Goal: Information Seeking & Learning: Understand process/instructions

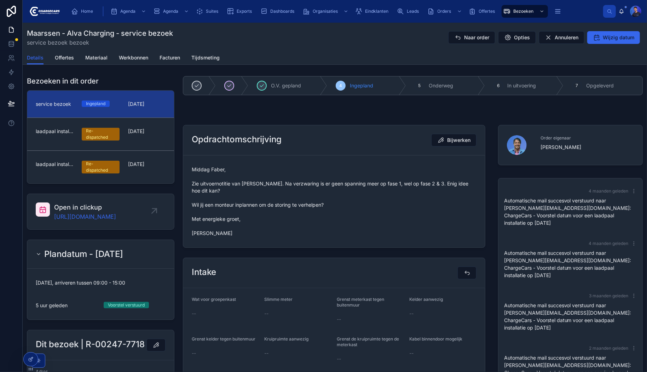
scroll to position [99, 0]
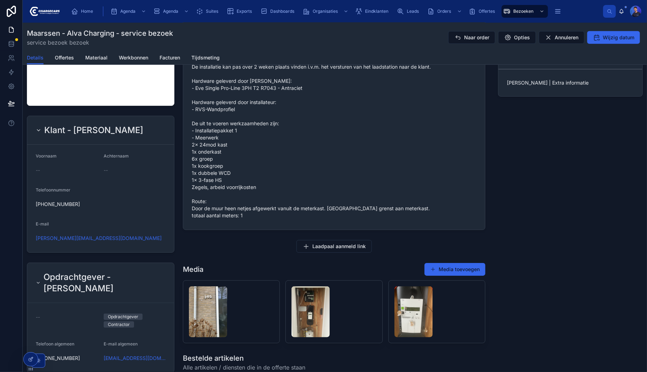
click at [522, 182] on div "Order eigenaar Faber Snaak 4 maanden geleden Automatische mail succesvol verstu…" at bounding box center [570, 44] width 153 height 722
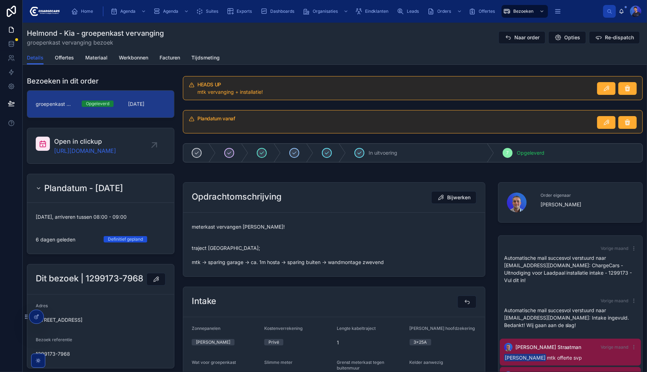
scroll to position [57, 0]
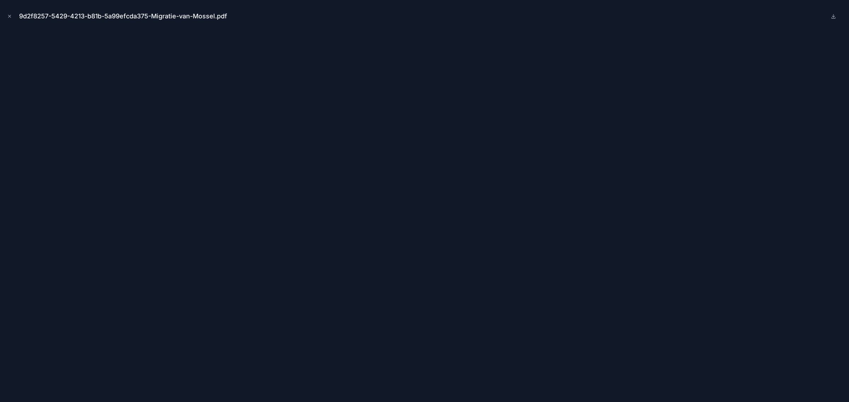
scroll to position [88, 0]
click at [12, 13] on button "Close modal" at bounding box center [10, 16] width 8 height 8
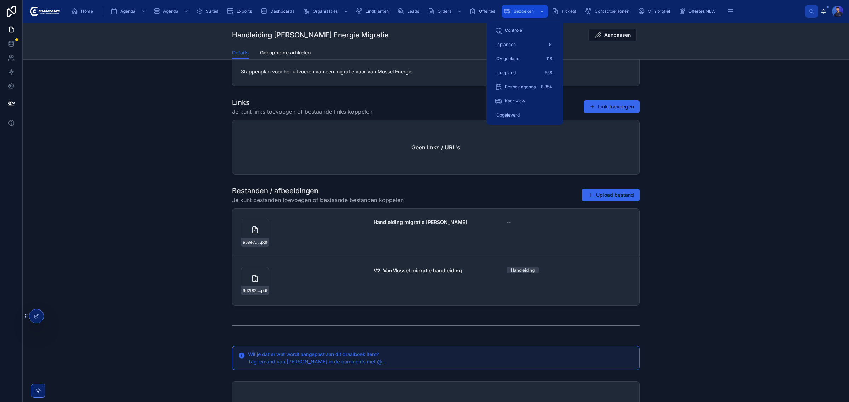
click at [508, 9] on icon "scrollable content" at bounding box center [507, 11] width 7 height 7
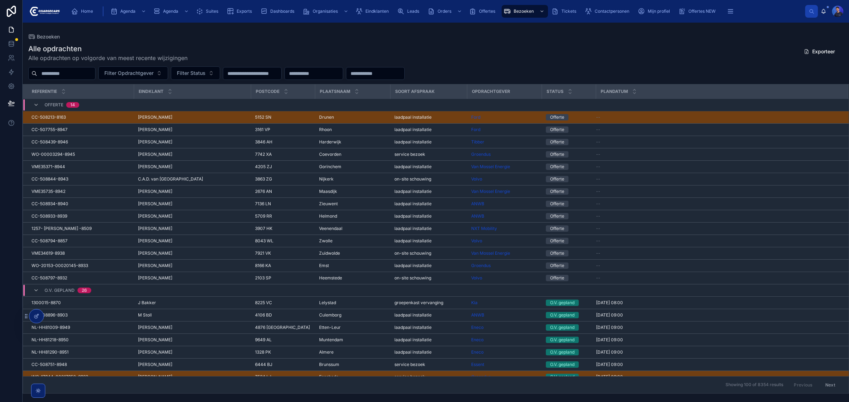
click at [73, 69] on input "text" at bounding box center [66, 74] width 58 height 10
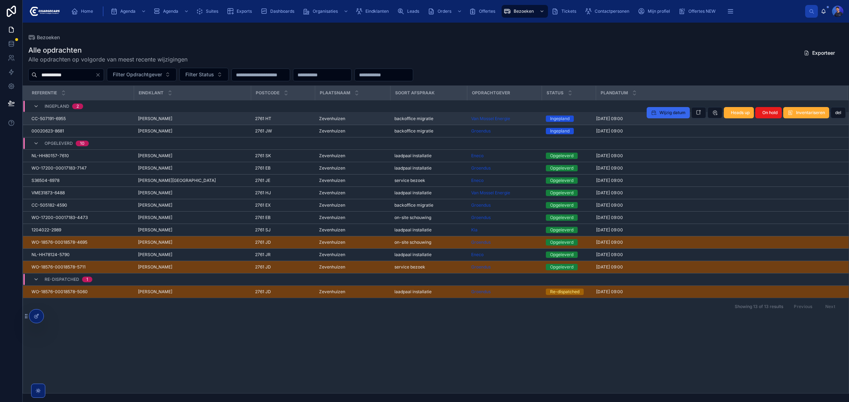
type input "**********"
click at [424, 117] on span "backoffice migratie" at bounding box center [413, 119] width 39 height 6
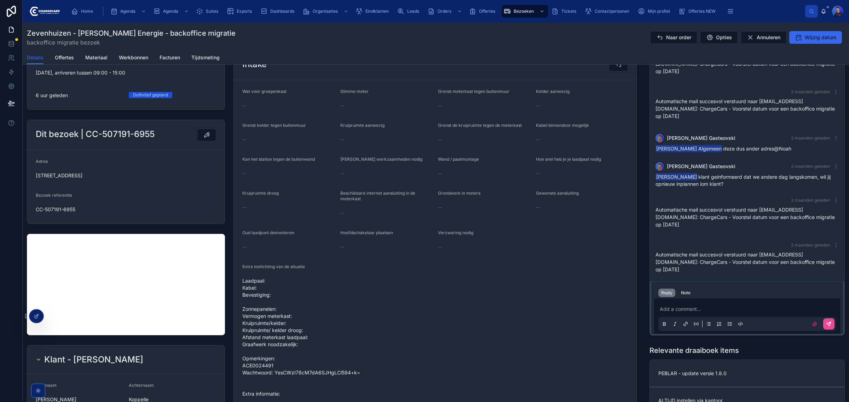
scroll to position [221, 0]
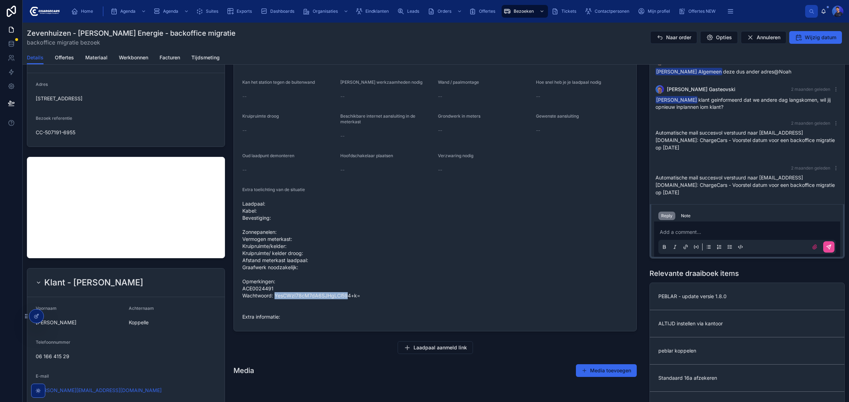
drag, startPoint x: 273, startPoint y: 294, endPoint x: 347, endPoint y: 294, distance: 73.9
click at [347, 294] on span "Laadpaal: Kabel: Bevestiging: Zonnepanelen: Vermogen meterkast: Kruipruimte/kel…" at bounding box center [435, 261] width 386 height 120
click at [358, 296] on span "Laadpaal: Kabel: Bevestiging: Zonnepanelen: Vermogen meterkast: Kruipruimte/kel…" at bounding box center [435, 261] width 386 height 120
drag, startPoint x: 361, startPoint y: 296, endPoint x: 274, endPoint y: 299, distance: 86.7
click at [274, 299] on span "Laadpaal: Kabel: Bevestiging: Zonnepanelen: Vermogen meterkast: Kruipruimte/kel…" at bounding box center [435, 261] width 386 height 120
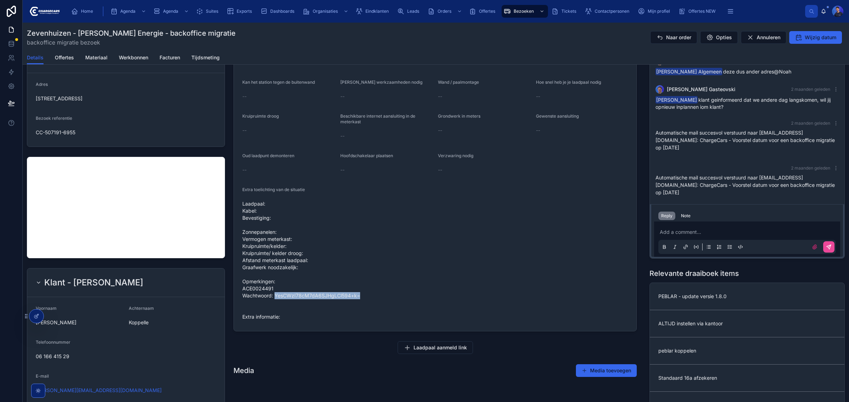
copy span "YesCWzI78cM7dA6SJHgLCl594+k="
click at [363, 287] on span "Laadpaal: Kabel: Bevestiging: Zonnepanelen: Vermogen meterkast: Kruipruimte/kel…" at bounding box center [435, 261] width 386 height 120
drag, startPoint x: 273, startPoint y: 294, endPoint x: 358, endPoint y: 296, distance: 84.5
click at [358, 296] on span "Laadpaal: Kabel: Bevestiging: Zonnepanelen: Vermogen meterkast: Kruipruimte/kel…" at bounding box center [435, 261] width 386 height 120
copy span "YesCWzI78cM7dA6SJHgLCl594+k="
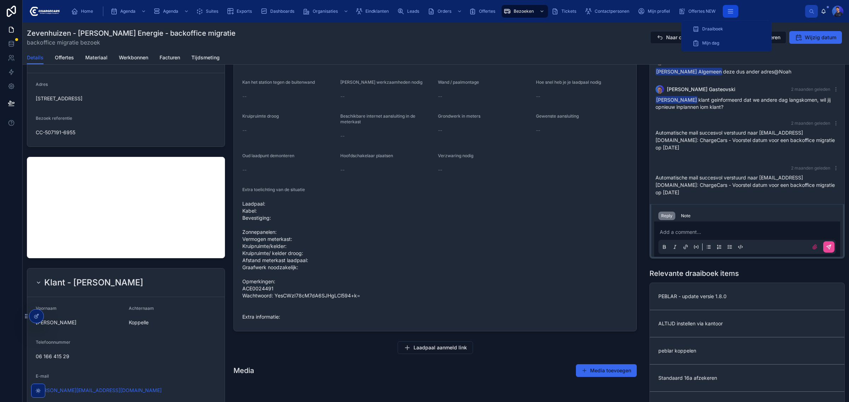
click at [727, 8] on icon "scrollable content" at bounding box center [730, 11] width 7 height 7
click at [707, 29] on span "Draaiboek" at bounding box center [712, 29] width 21 height 6
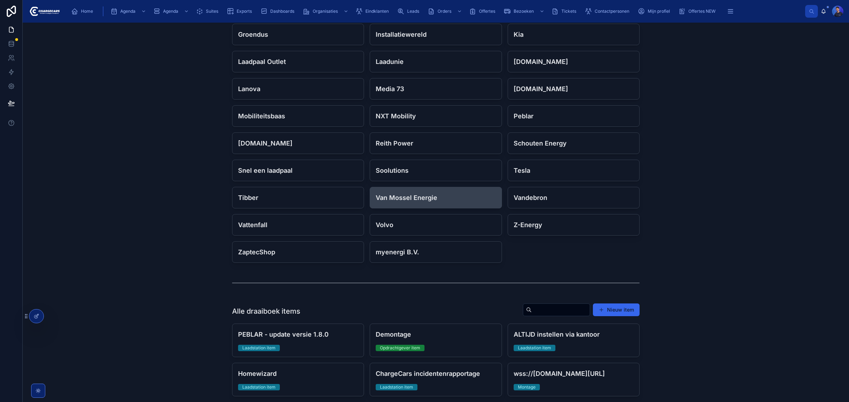
click at [417, 202] on h4 "Van Mossel Energie" at bounding box center [436, 198] width 120 height 10
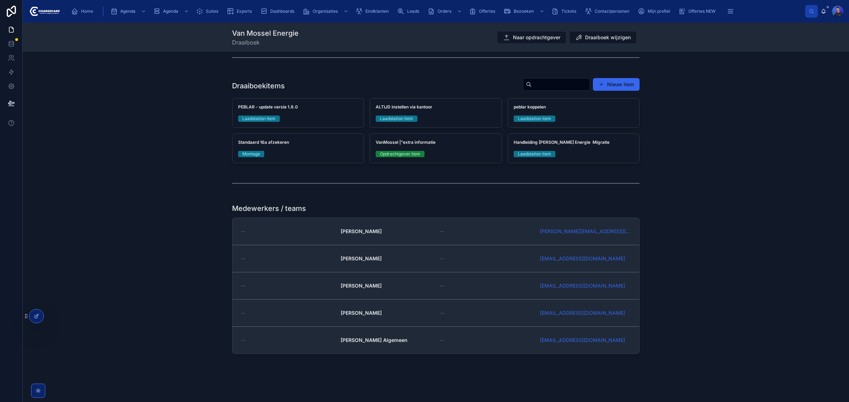
scroll to position [157, 0]
click at [584, 149] on div "Handleiding [PERSON_NAME] Energie Migratie Laadstation item" at bounding box center [573, 148] width 131 height 29
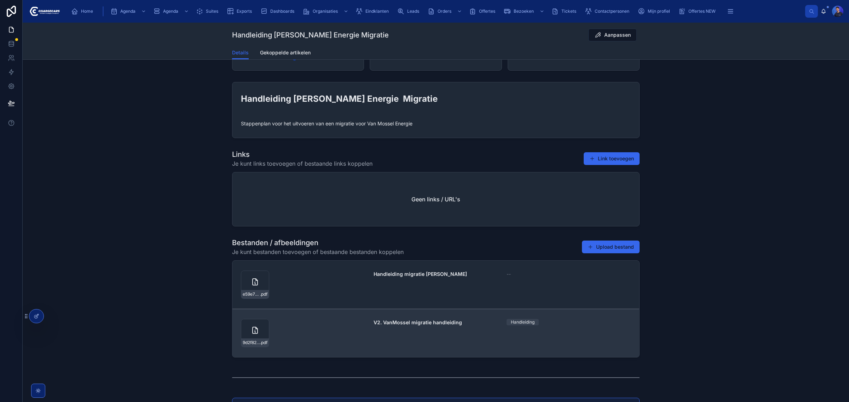
scroll to position [44, 0]
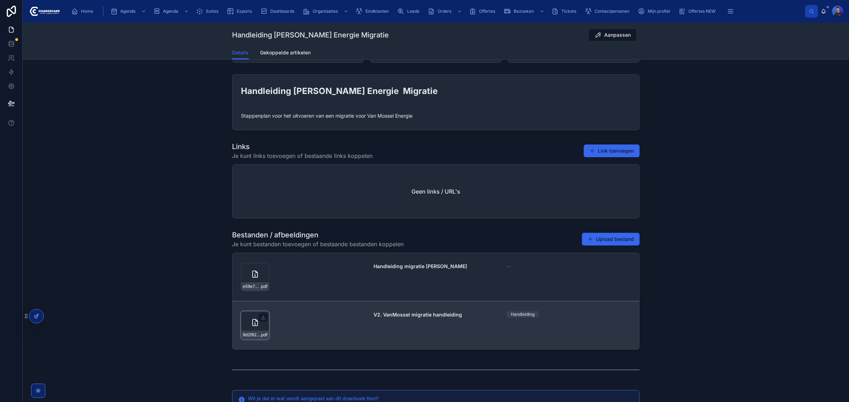
click at [255, 329] on div "9d2f8257-5429-4213-b81b-5a99efcda375-Migratie-van-Mossel .pdf" at bounding box center [255, 326] width 28 height 28
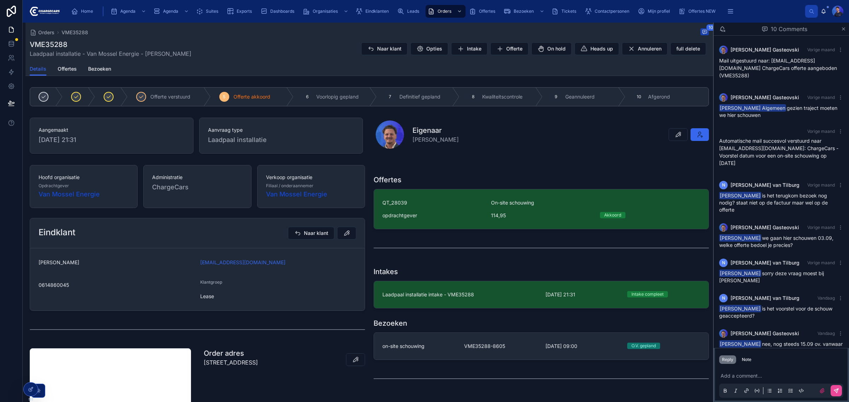
scroll to position [86, 0]
